Goal: Find contact information: Find contact information

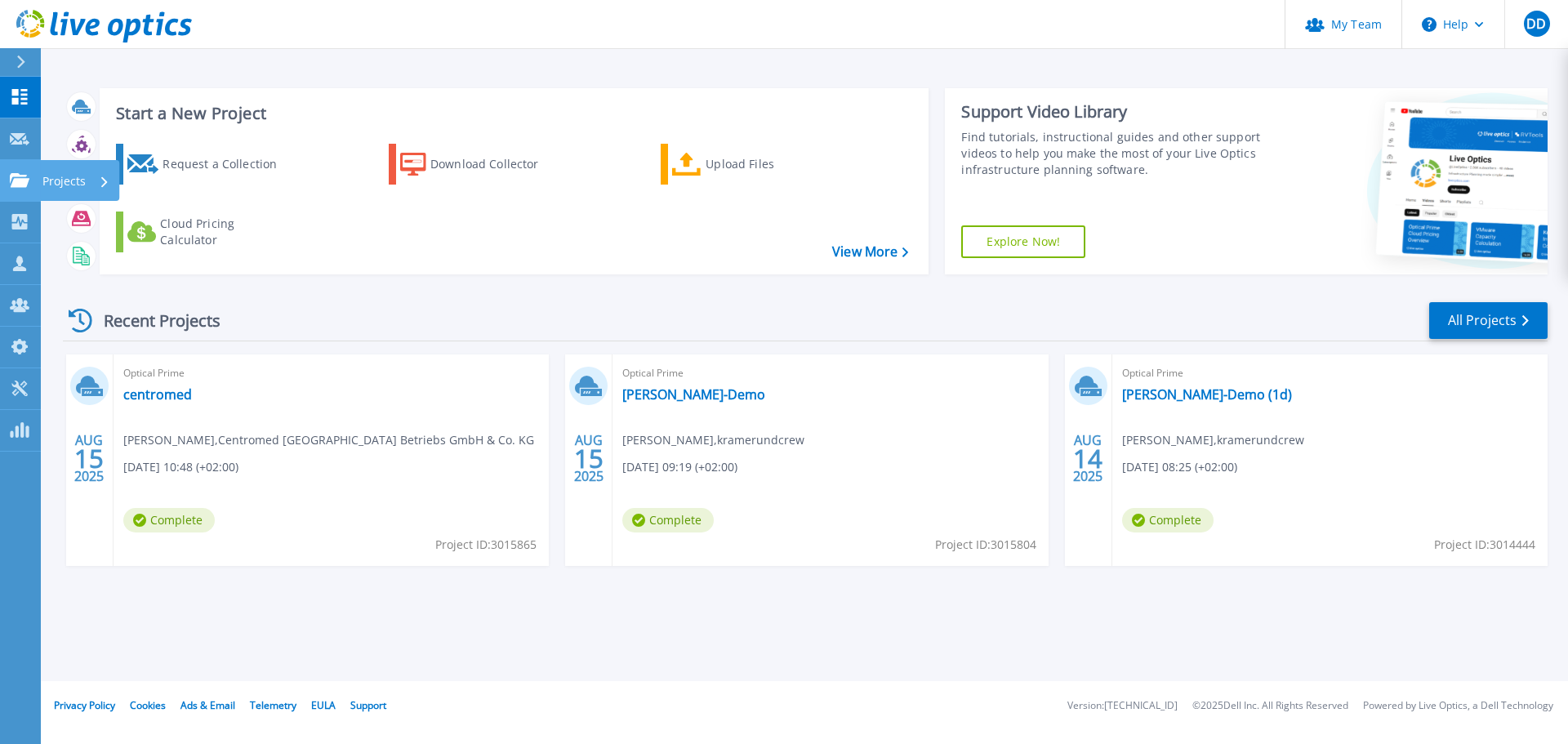
click at [33, 182] on link "Projects Projects" at bounding box center [20, 181] width 40 height 41
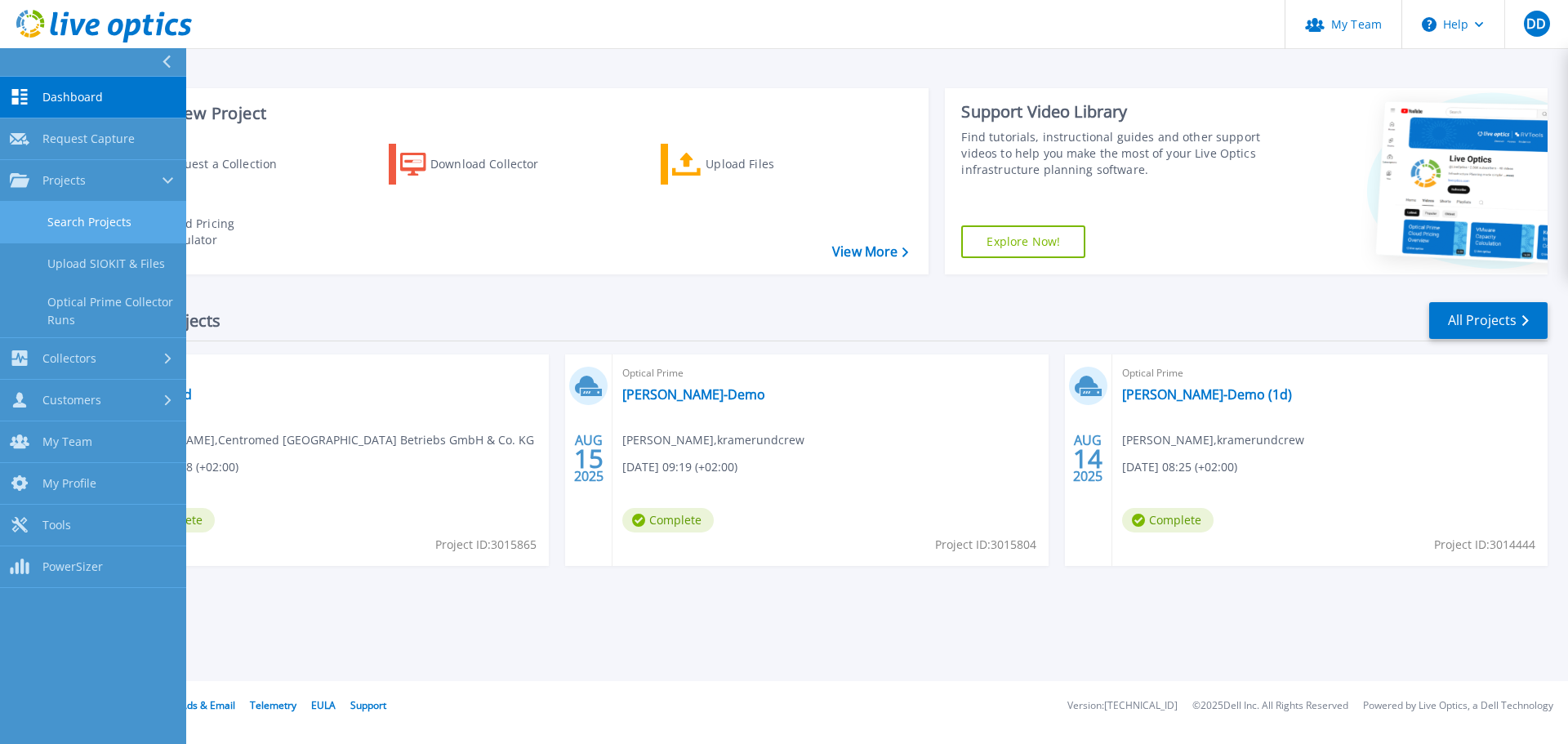
click at [70, 221] on link "Search Projects" at bounding box center [93, 222] width 186 height 41
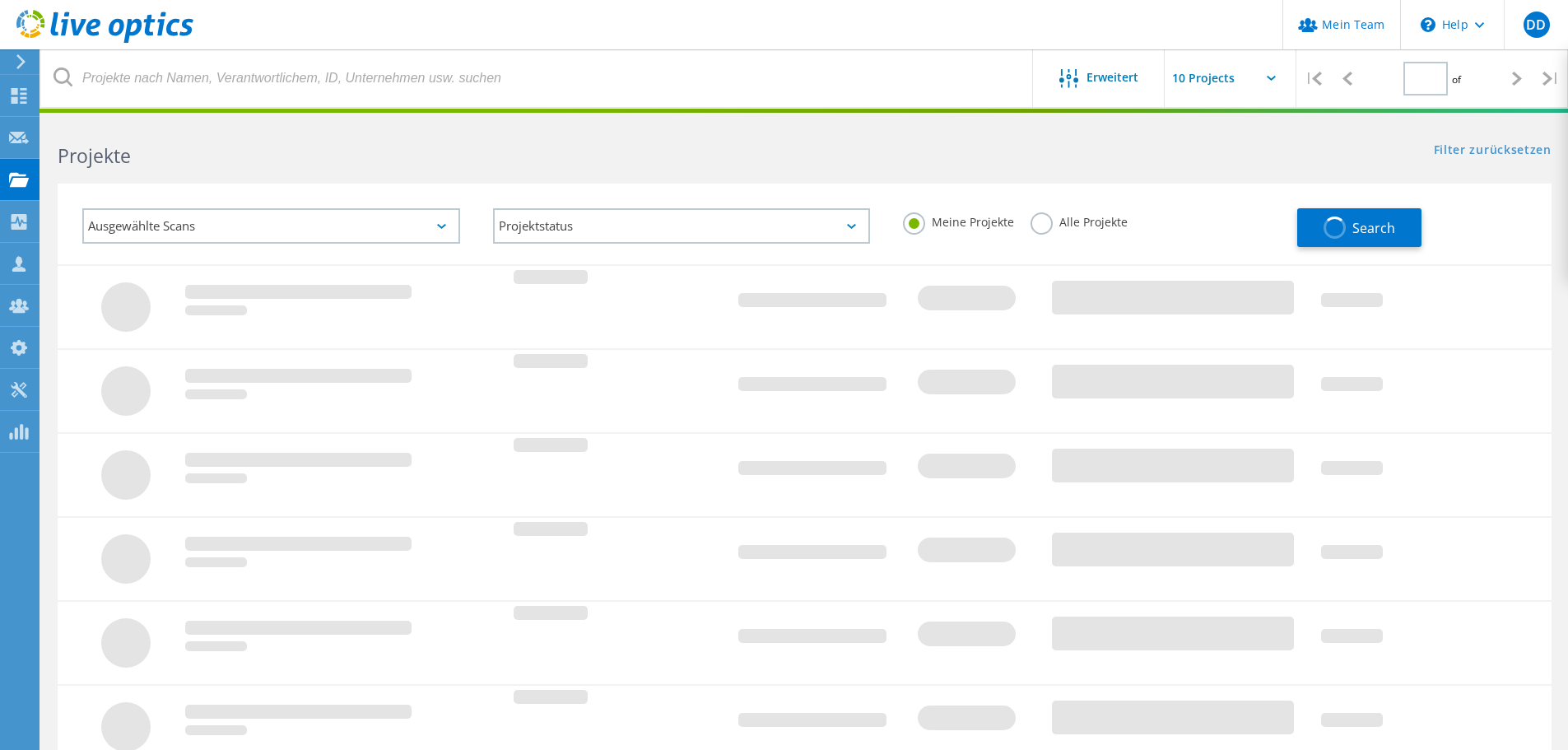
type input "1"
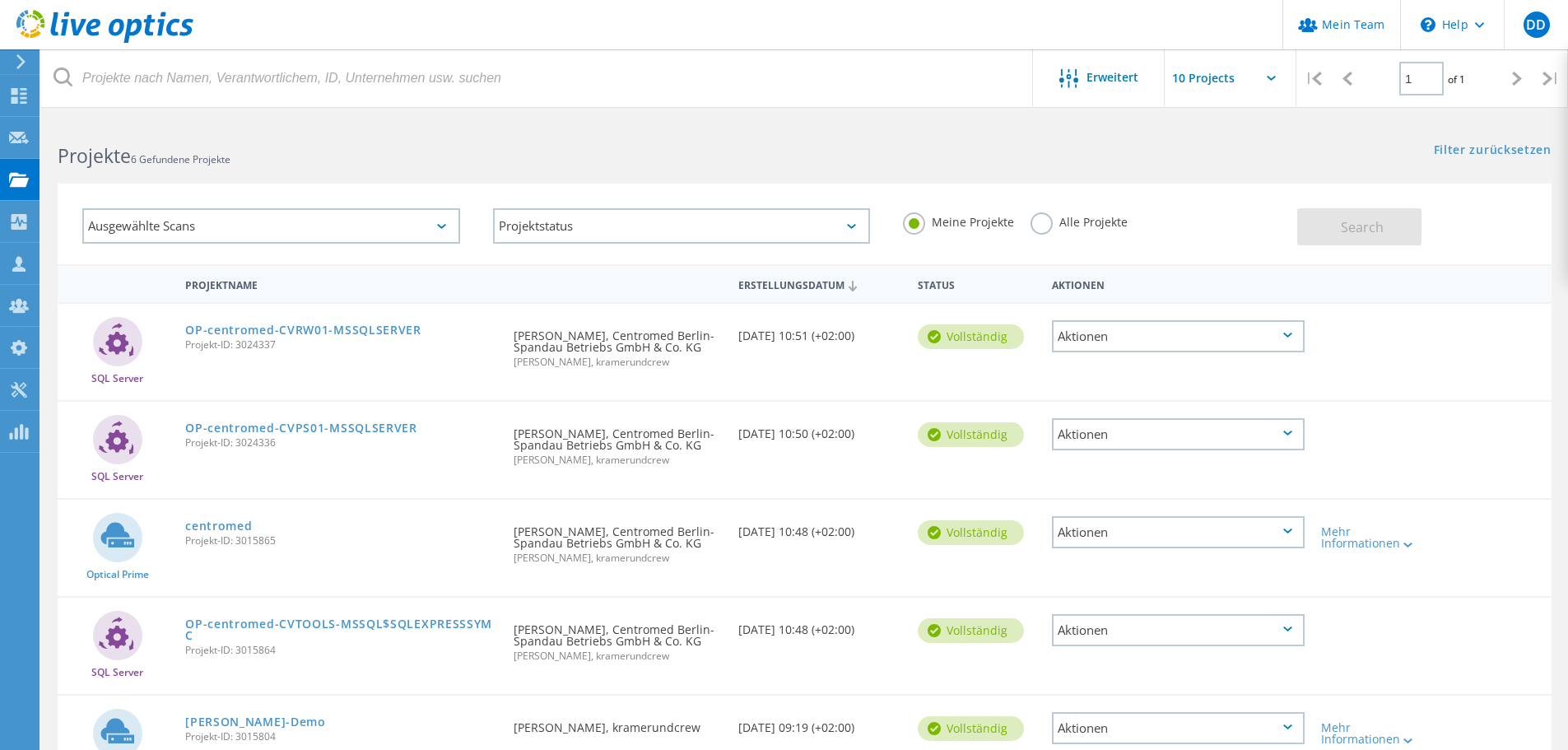
click at [1039, 219] on label "Alle Projekte" at bounding box center [1079, 220] width 97 height 16
click at [0, 0] on input "Alle Projekte" at bounding box center [0, 0] width 0 height 0
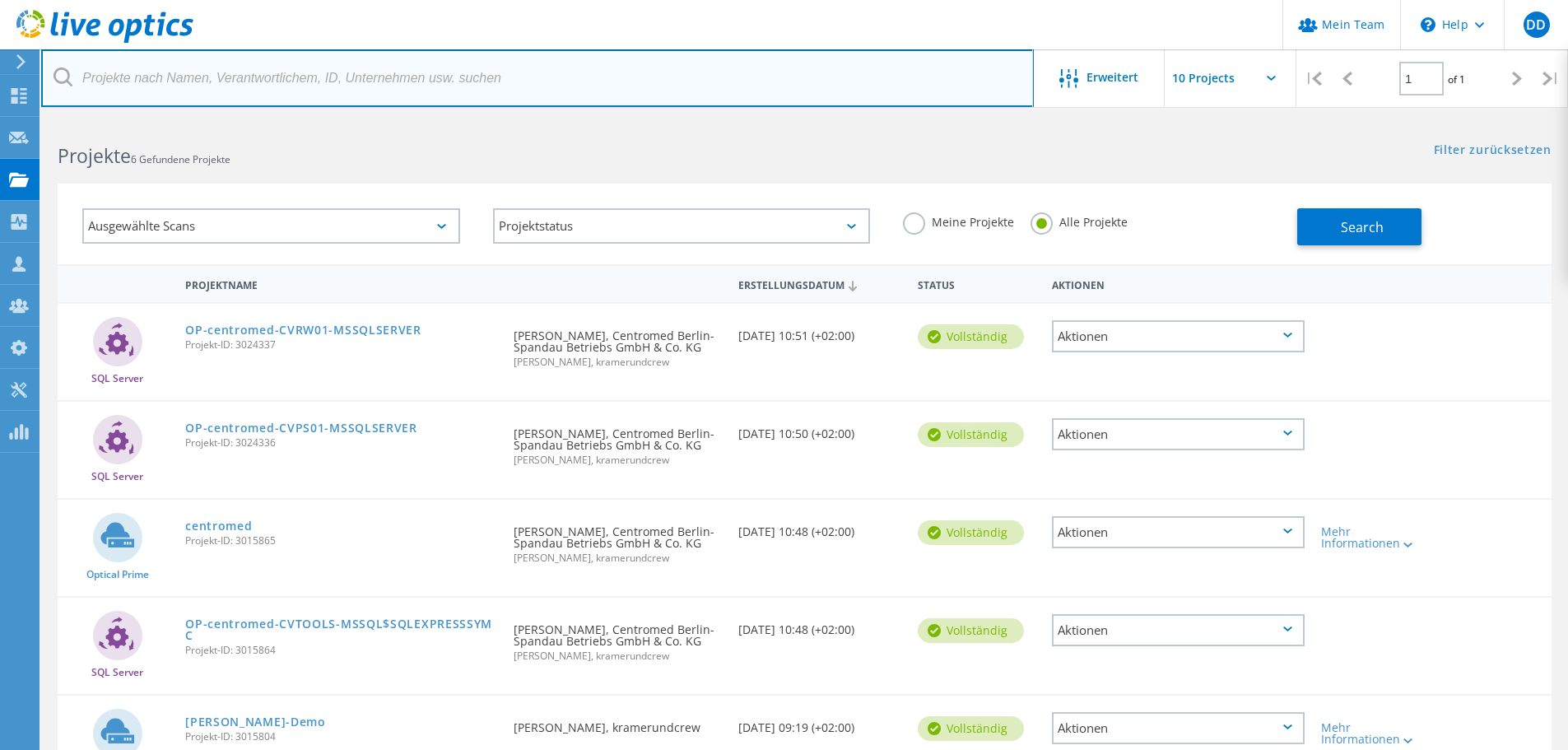
click at [518, 80] on input "text" at bounding box center [537, 77] width 993 height 57
type input "o"
type input "pvs"
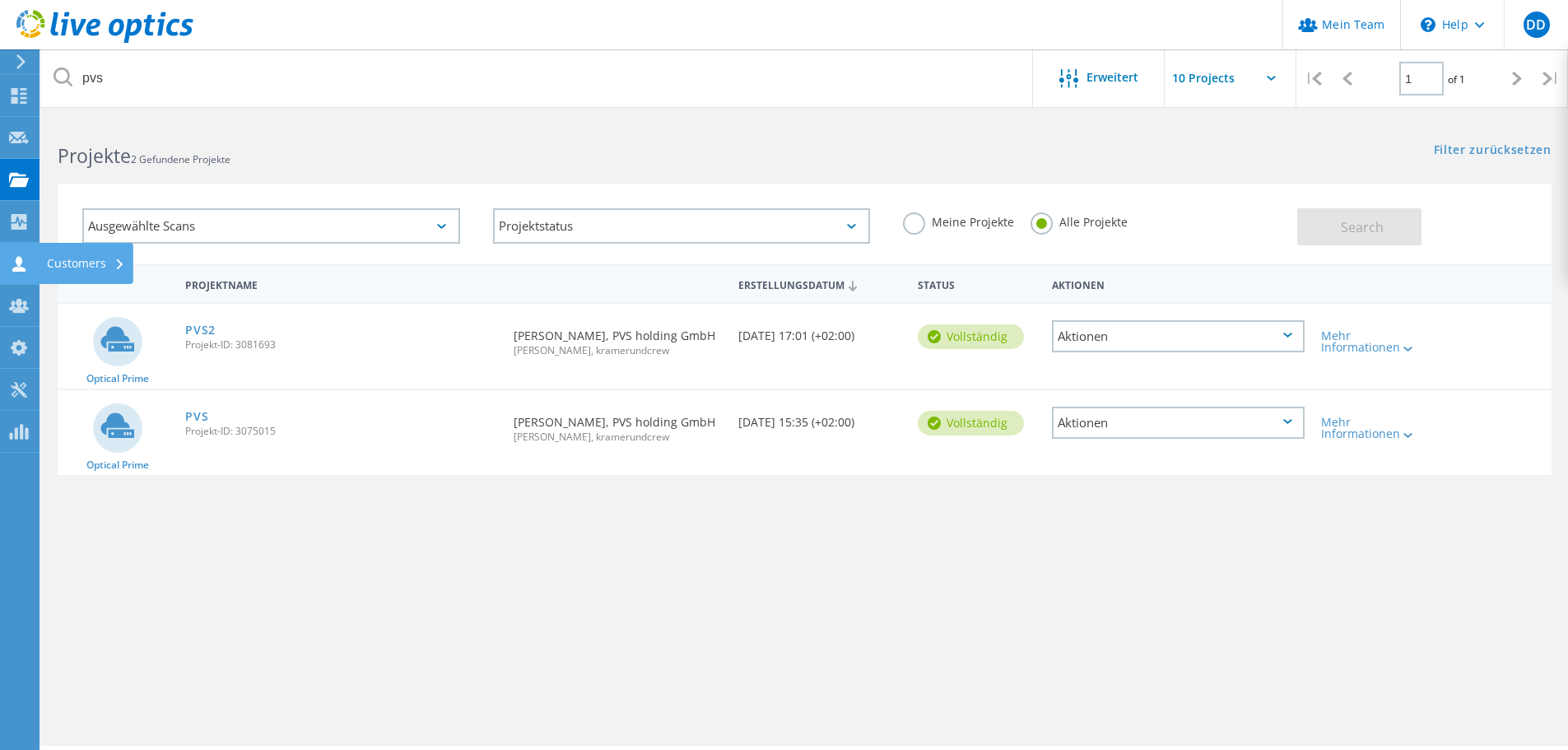
click at [17, 263] on icon at bounding box center [19, 263] width 20 height 16
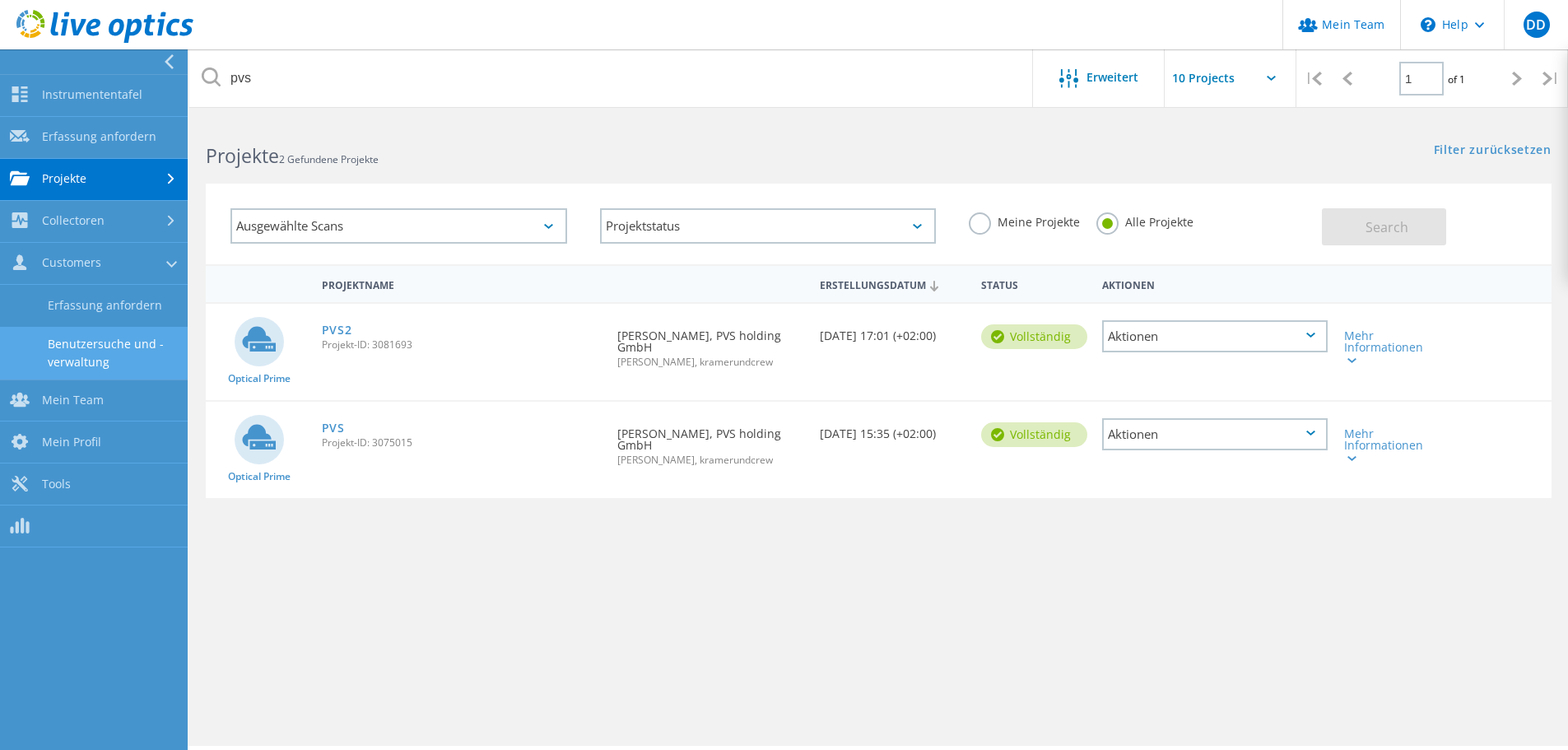
click at [88, 360] on link "Benutzersuche und -verwaltung" at bounding box center [93, 353] width 187 height 52
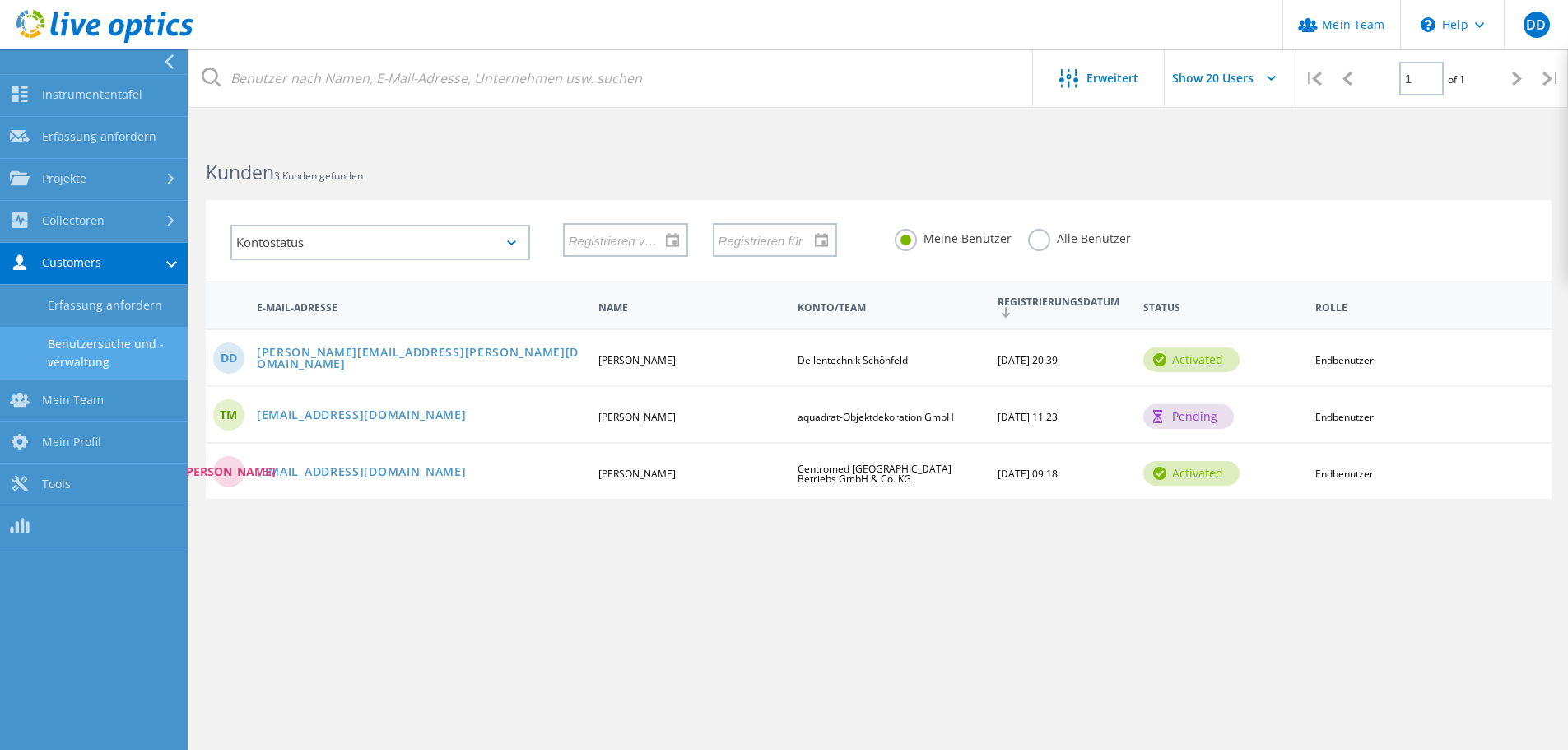
click at [1040, 241] on label "Alle Benutzer" at bounding box center [1080, 236] width 103 height 16
click at [0, 0] on input "Alle Benutzer" at bounding box center [0, 0] width 0 height 0
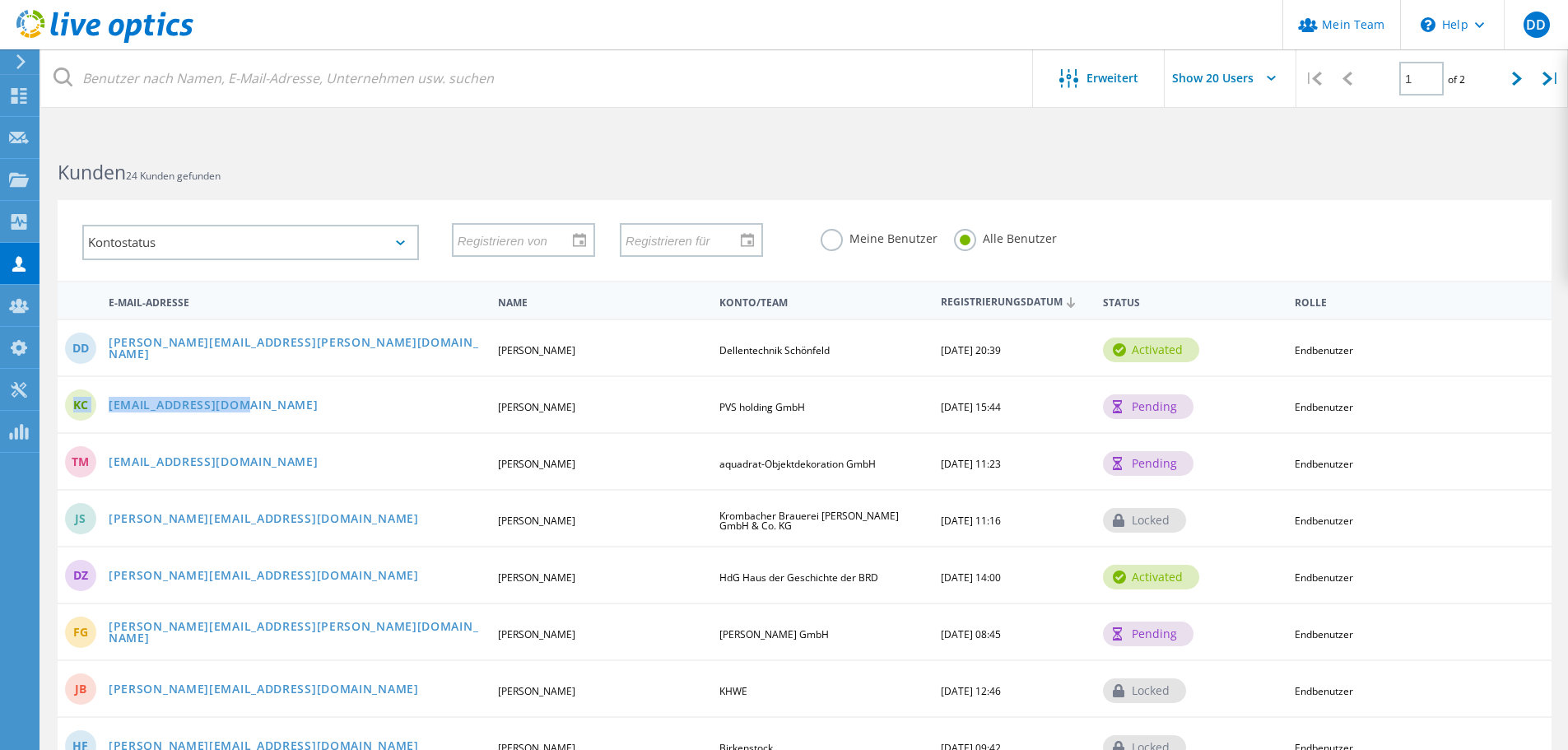
drag, startPoint x: 249, startPoint y: 405, endPoint x: 93, endPoint y: 402, distance: 156.0
click at [93, 402] on div "KC kcronin@ihre-pvs.de Kenneth Cronin PVS holding GmbH 09/11/2025, 15:44 pendin…" at bounding box center [804, 404] width 1494 height 57
click at [321, 402] on div "kcronin@ihre-pvs.de" at bounding box center [296, 406] width 392 height 14
drag, startPoint x: 248, startPoint y: 400, endPoint x: 110, endPoint y: 405, distance: 138.1
click at [110, 405] on div "kcronin@ihre-pvs.de" at bounding box center [296, 406] width 392 height 14
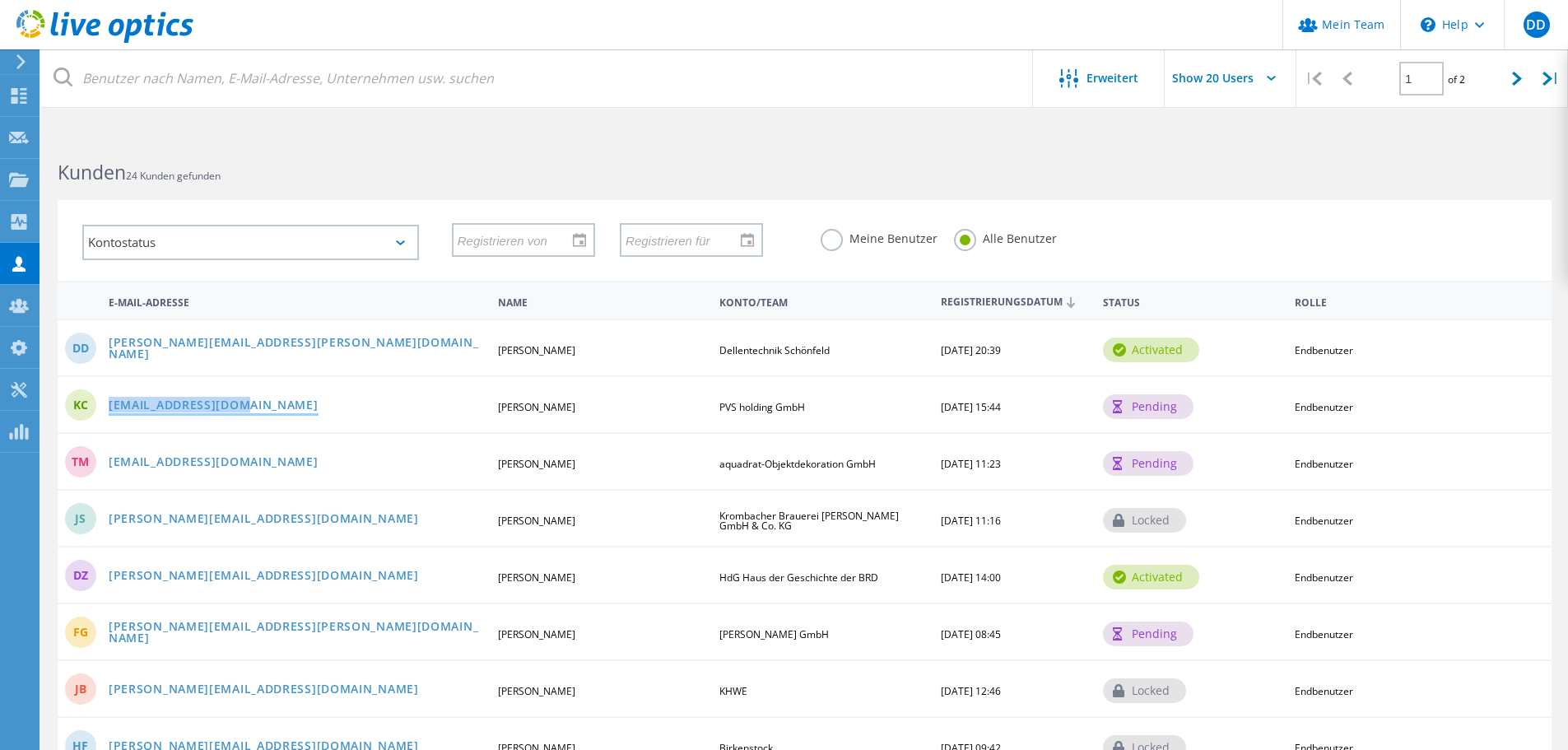
copy link "kcronin@ihre-pvs.de"
click at [1450, 15] on div "\n Help" at bounding box center [1452, 24] width 104 height 49
click at [1465, 120] on link "Contact Support" at bounding box center [1493, 112] width 183 height 40
copy link "kcronin@ihre-pvs.de"
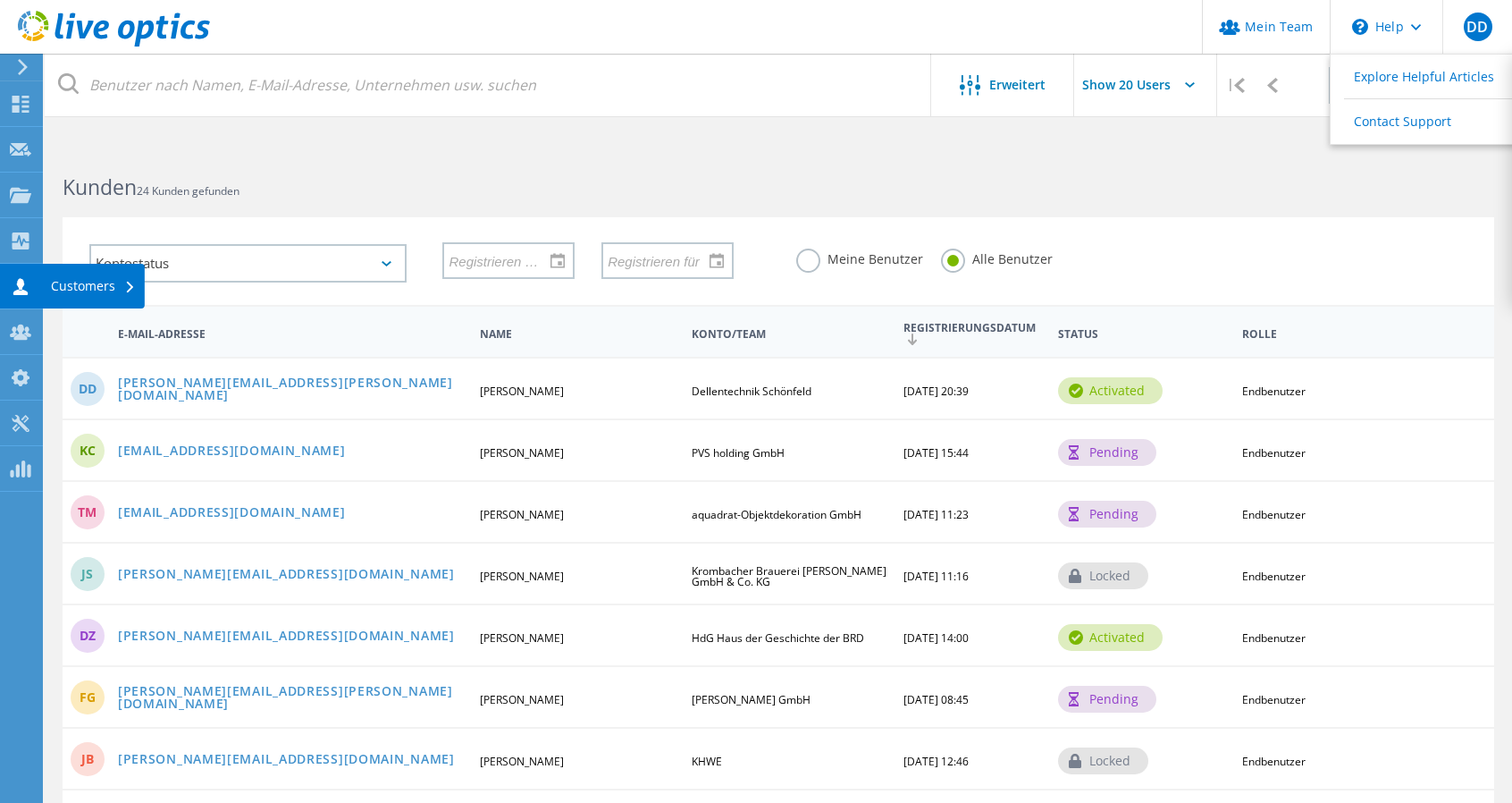
click at [19, 279] on use at bounding box center [21, 286] width 14 height 17
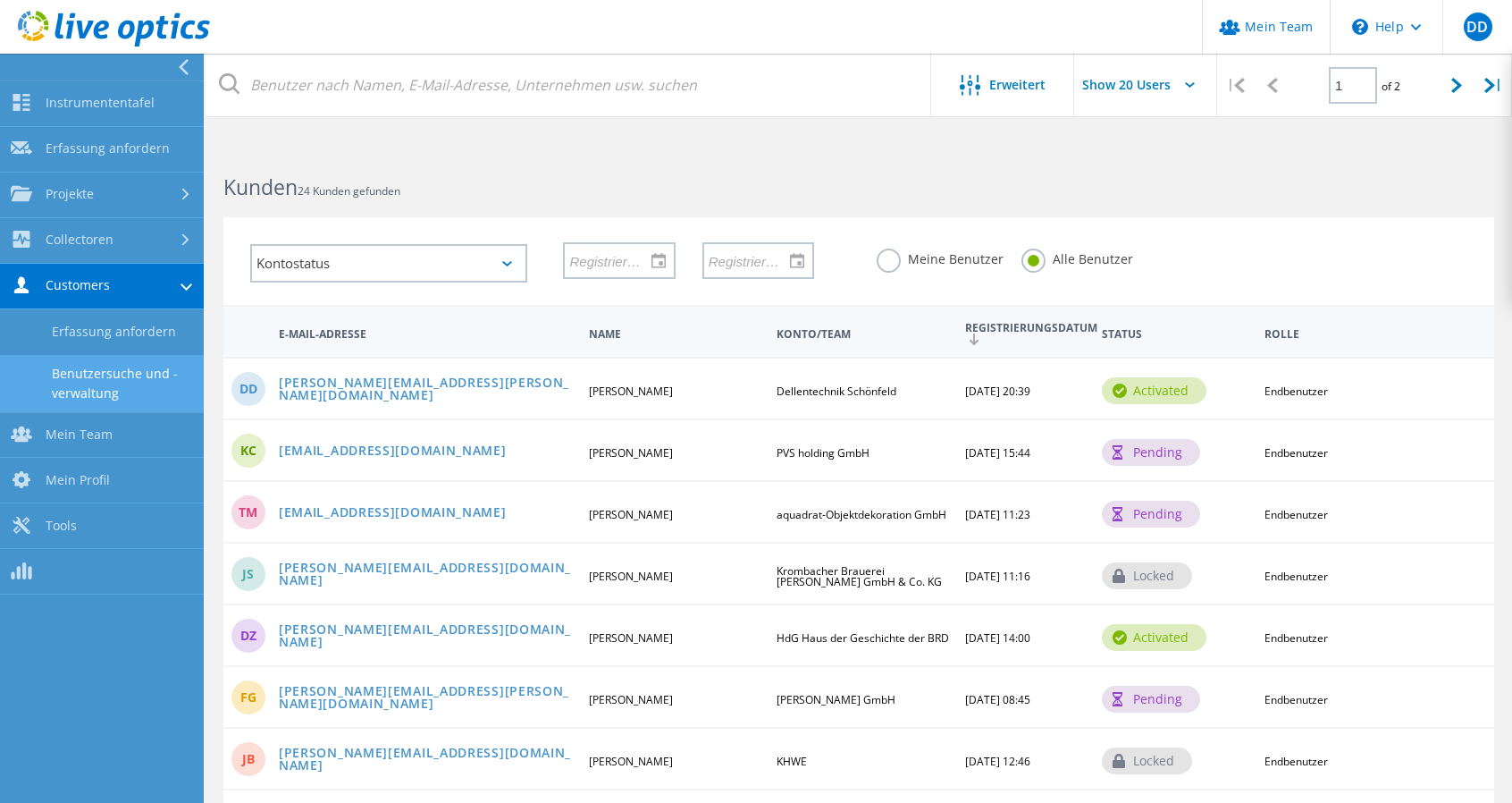
click at [82, 378] on link "Benutzersuche und -verwaltung" at bounding box center [101, 383] width 203 height 57
click at [157, 326] on link "Erfassung anfordern" at bounding box center [101, 332] width 203 height 45
click at [110, 373] on link "Benutzersuche und -verwaltung" at bounding box center [101, 383] width 203 height 57
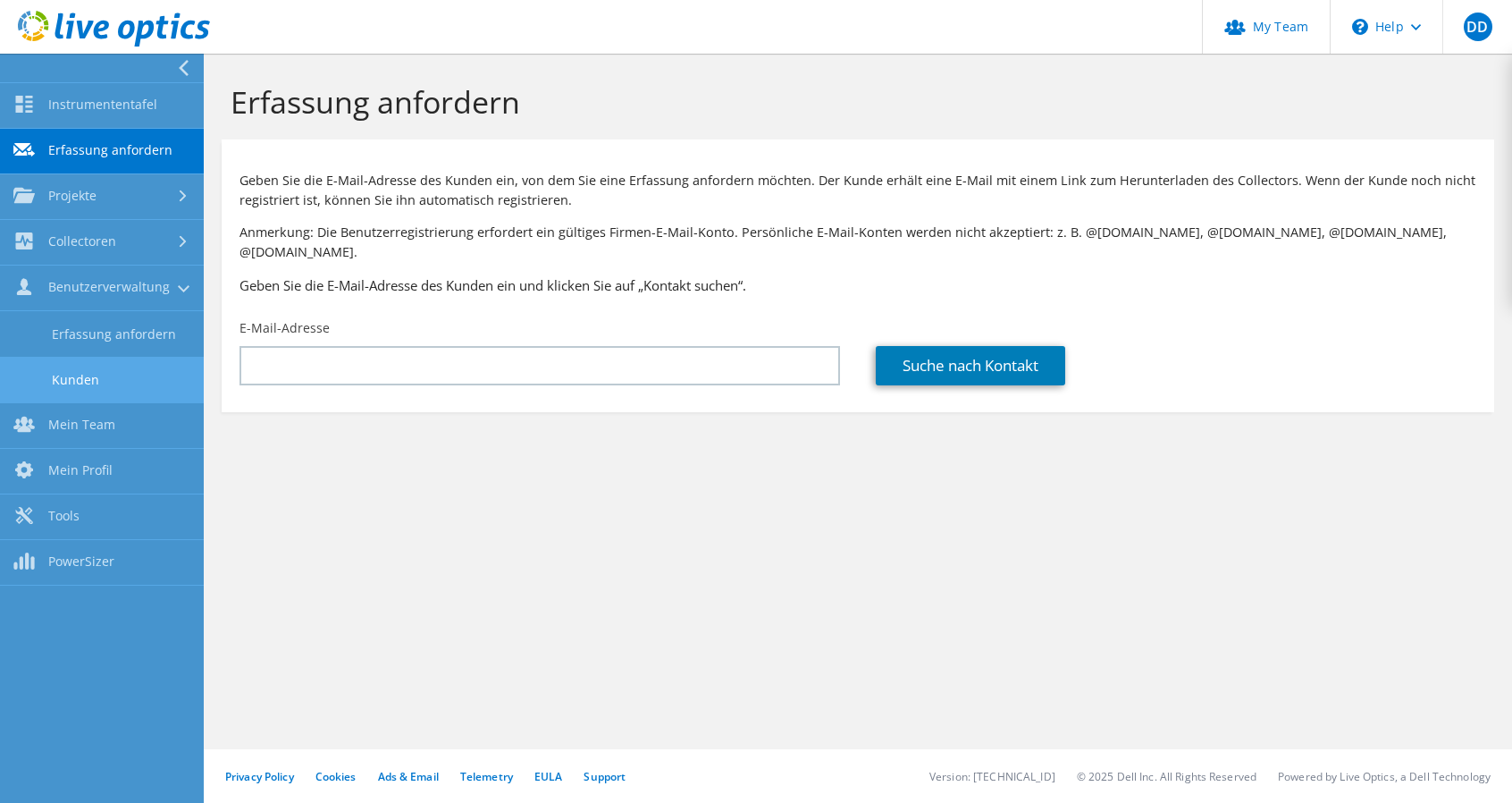
click at [77, 375] on link "Kunden" at bounding box center [101, 379] width 203 height 45
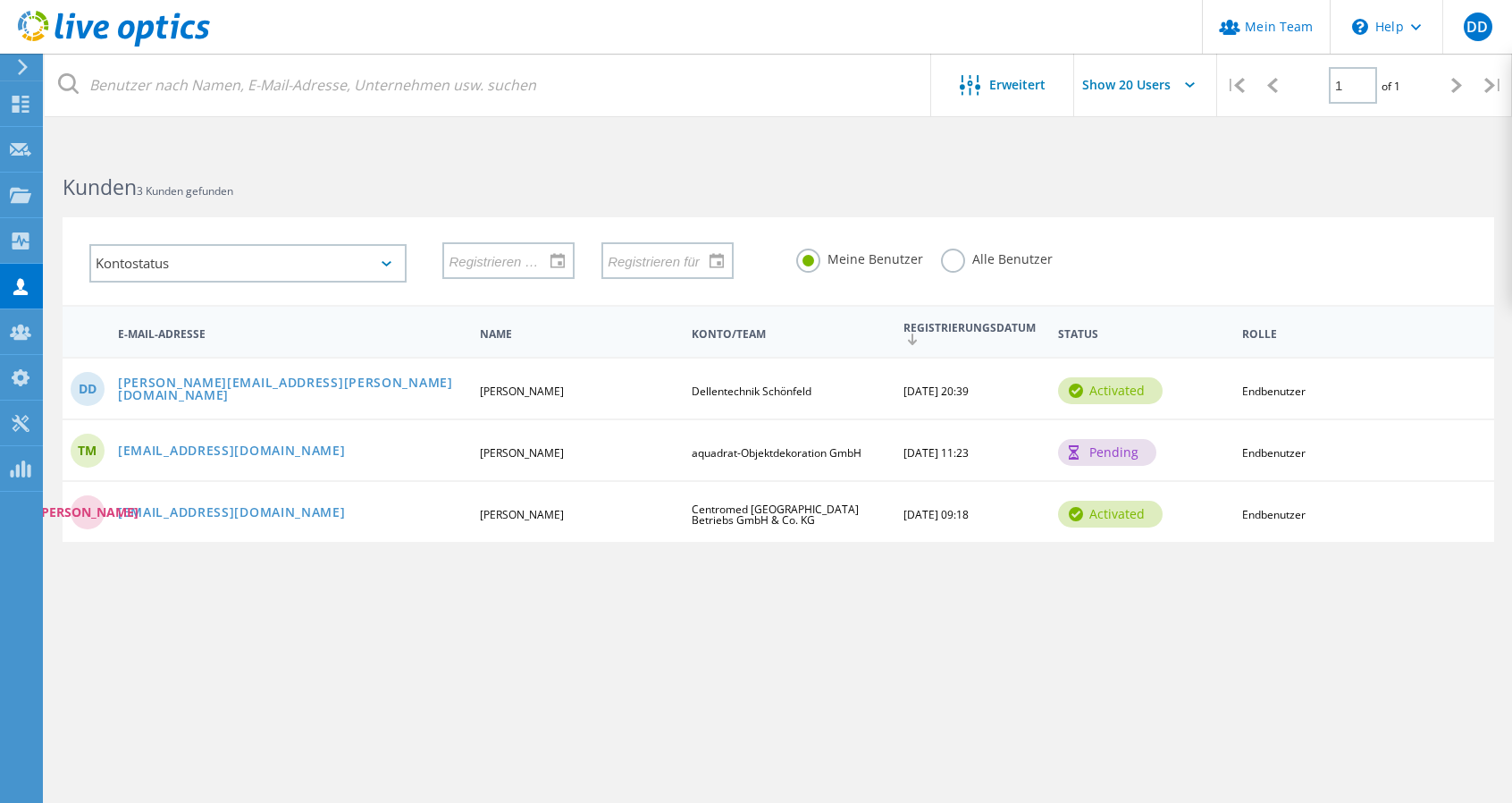
click at [962, 259] on label "Alle Benutzer" at bounding box center [997, 257] width 112 height 17
click at [0, 0] on input "Alle Benutzer" at bounding box center [0, 0] width 0 height 0
